Goal: Task Accomplishment & Management: Manage account settings

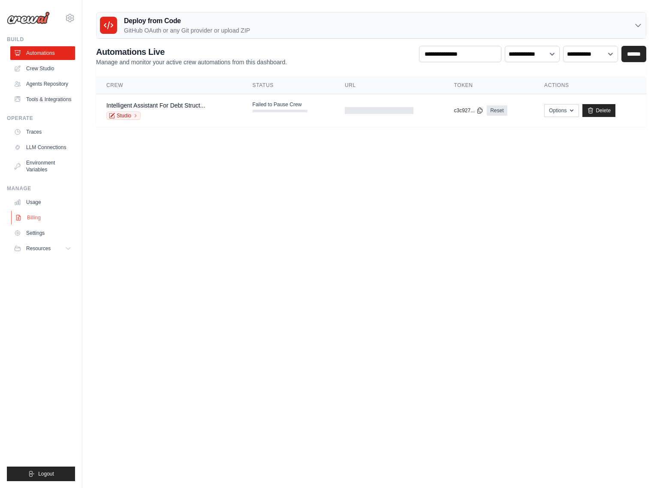
click at [33, 220] on link "Billing" at bounding box center [43, 218] width 65 height 14
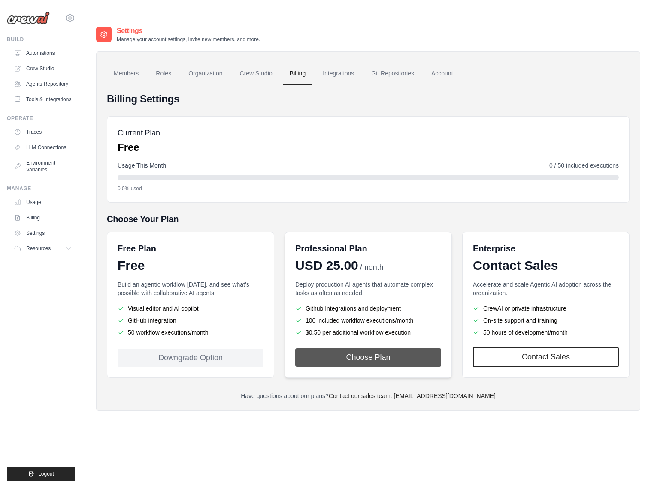
click at [311, 349] on button "Choose Plan" at bounding box center [368, 358] width 146 height 18
